Goal: Entertainment & Leisure: Browse casually

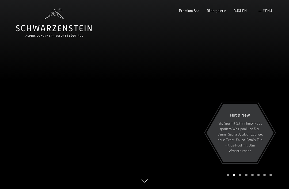
click at [220, 9] on span "Bildergalerie" at bounding box center [216, 11] width 19 height 4
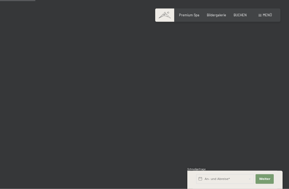
scroll to position [539, 0]
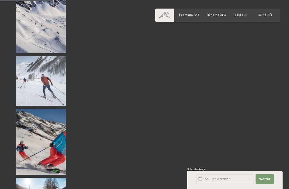
scroll to position [751, 0]
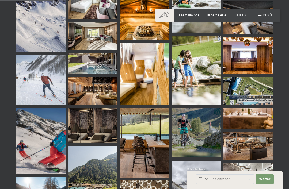
click at [95, 177] on img at bounding box center [93, 183] width 50 height 74
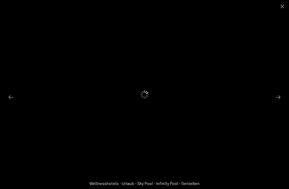
click at [286, 9] on button "Close gallery" at bounding box center [281, 6] width 13 height 13
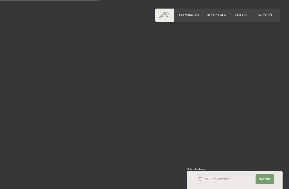
scroll to position [1390, 0]
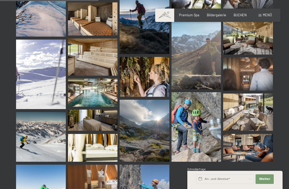
click at [79, 95] on img at bounding box center [93, 93] width 50 height 28
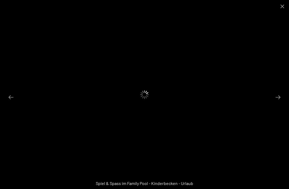
click at [281, 9] on button "Close gallery" at bounding box center [281, 6] width 13 height 13
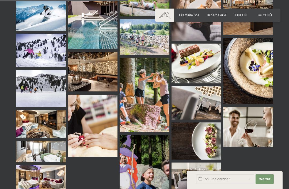
scroll to position [1813, 0]
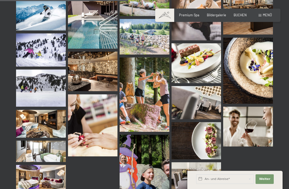
click at [205, 139] on img at bounding box center [196, 140] width 50 height 37
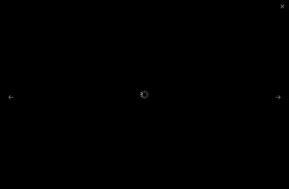
click at [281, 7] on button "Close gallery" at bounding box center [281, 6] width 13 height 13
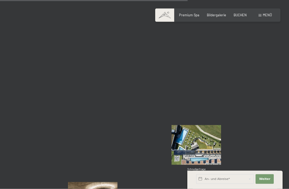
scroll to position [2649, 0]
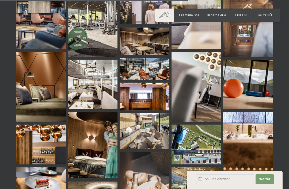
click at [79, 89] on img at bounding box center [93, 85] width 50 height 50
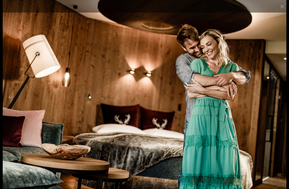
click at [280, 6] on button "Close gallery" at bounding box center [281, 6] width 13 height 13
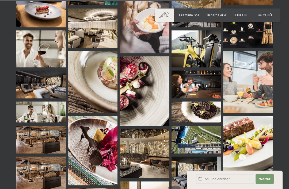
scroll to position [2823, 0]
click at [27, 14] on img at bounding box center [41, 10] width 50 height 33
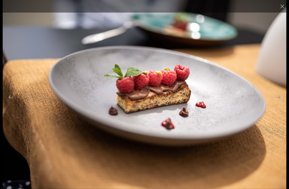
click at [279, 12] on button "Close gallery" at bounding box center [281, 6] width 13 height 13
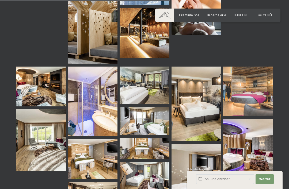
scroll to position [2398, 0]
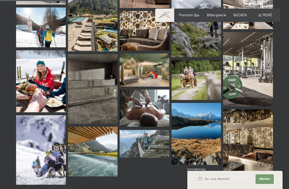
scroll to position [915, 0]
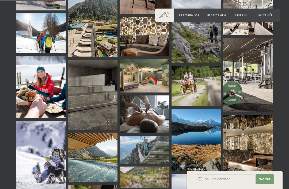
click at [253, 83] on img at bounding box center [248, 75] width 50 height 74
